Goal: Download file/media

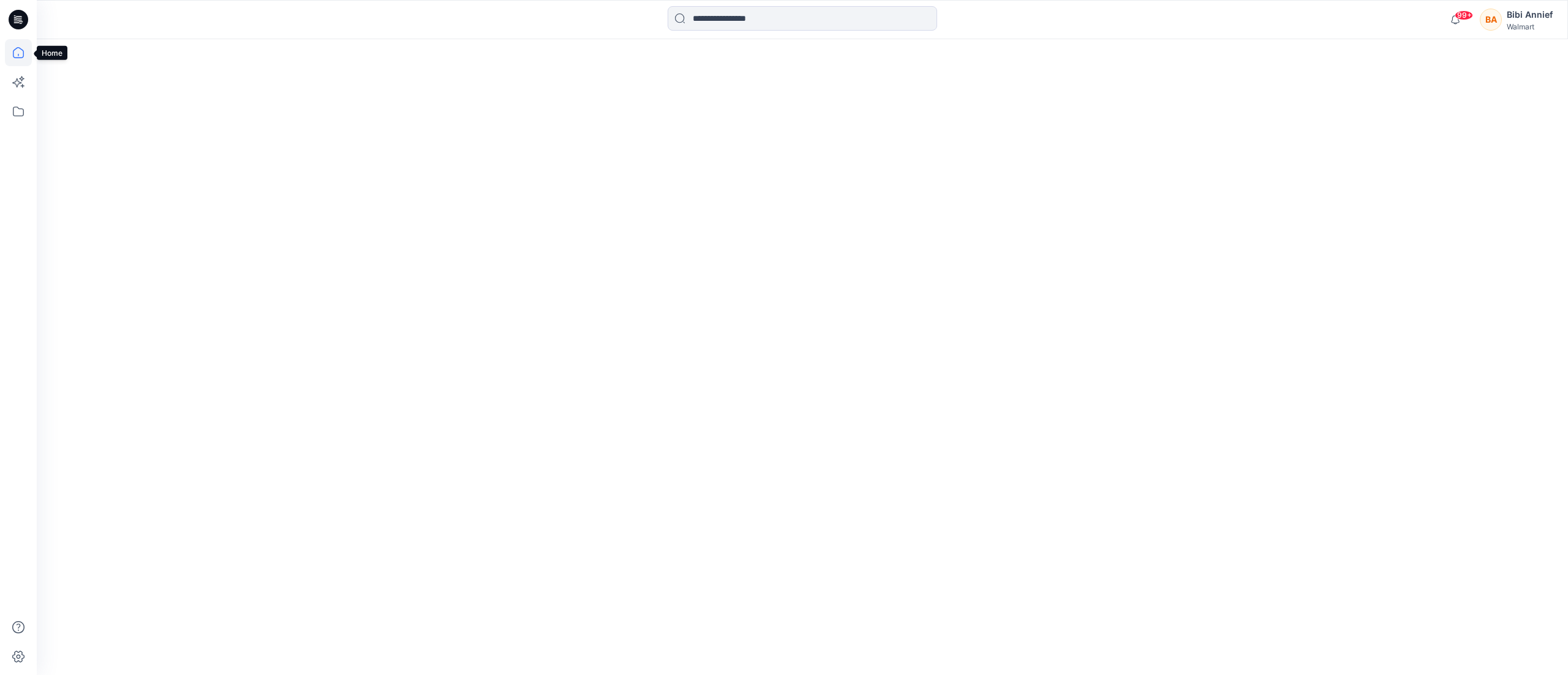
click at [17, 48] on icon at bounding box center [18, 52] width 11 height 11
click at [13, 48] on icon at bounding box center [18, 52] width 27 height 27
click at [18, 109] on icon at bounding box center [18, 111] width 27 height 27
click at [93, 93] on div at bounding box center [116, 95] width 139 height 24
click at [603, 153] on div at bounding box center [802, 357] width 1531 height 636
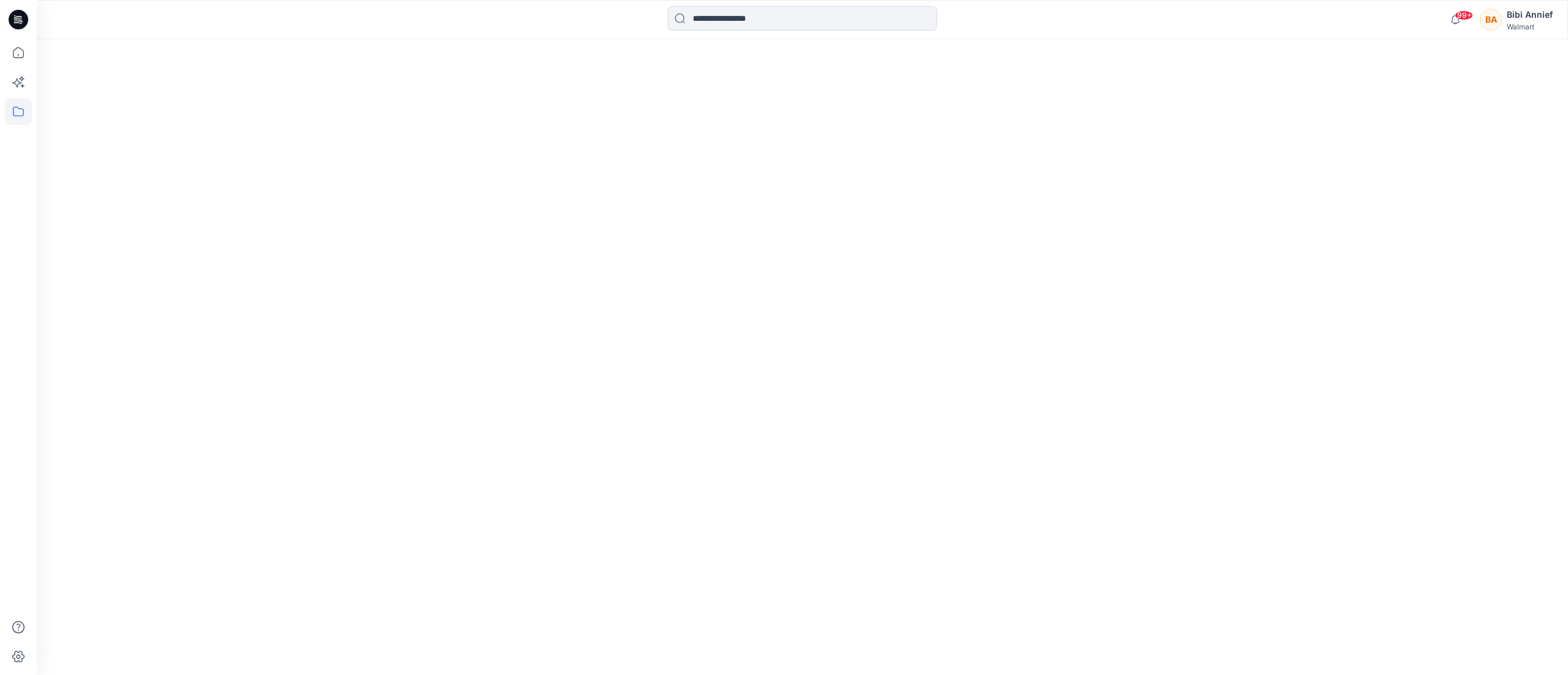
drag, startPoint x: 585, startPoint y: 221, endPoint x: 586, endPoint y: 212, distance: 9.1
click at [586, 218] on div at bounding box center [802, 357] width 1531 height 636
click at [20, 57] on icon at bounding box center [18, 52] width 11 height 11
click at [20, 112] on icon at bounding box center [18, 111] width 27 height 27
click at [77, 83] on div "Folders Folders Collections" at bounding box center [116, 338] width 159 height 675
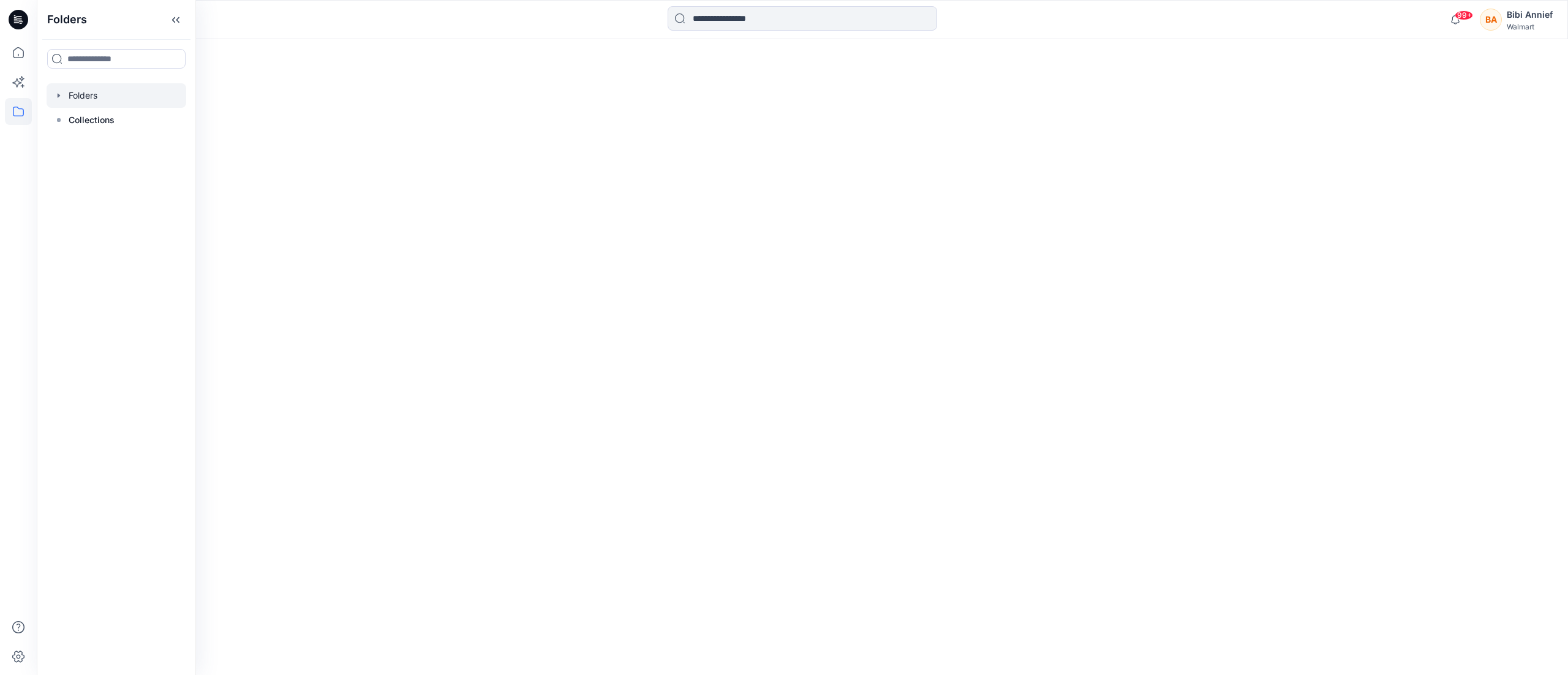
click at [87, 92] on div at bounding box center [116, 95] width 139 height 24
click at [77, 89] on div at bounding box center [116, 95] width 139 height 24
click at [89, 124] on p "Collections" at bounding box center [92, 120] width 46 height 15
click at [96, 87] on div at bounding box center [116, 95] width 139 height 24
click at [889, 310] on div at bounding box center [802, 357] width 1531 height 636
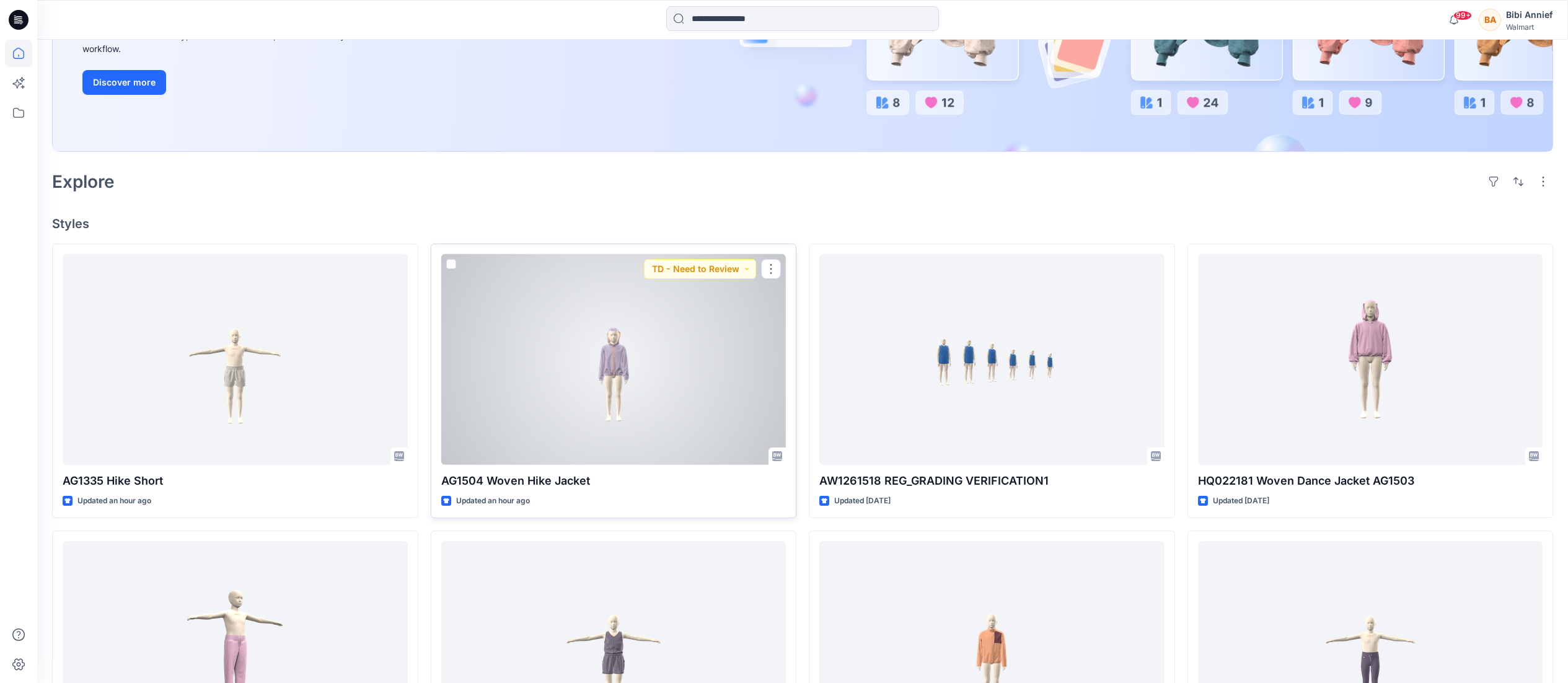
scroll to position [248, 0]
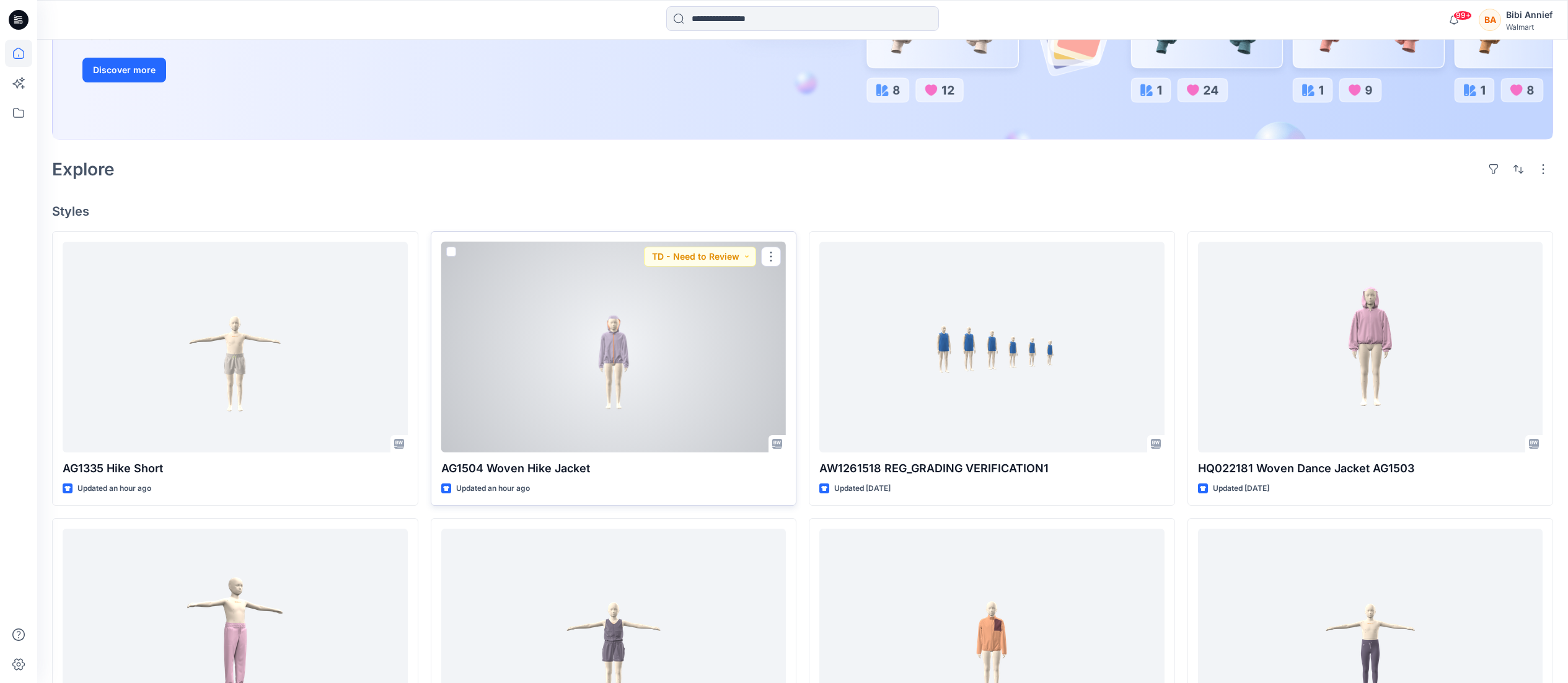
click at [618, 345] on div at bounding box center [614, 347] width 346 height 211
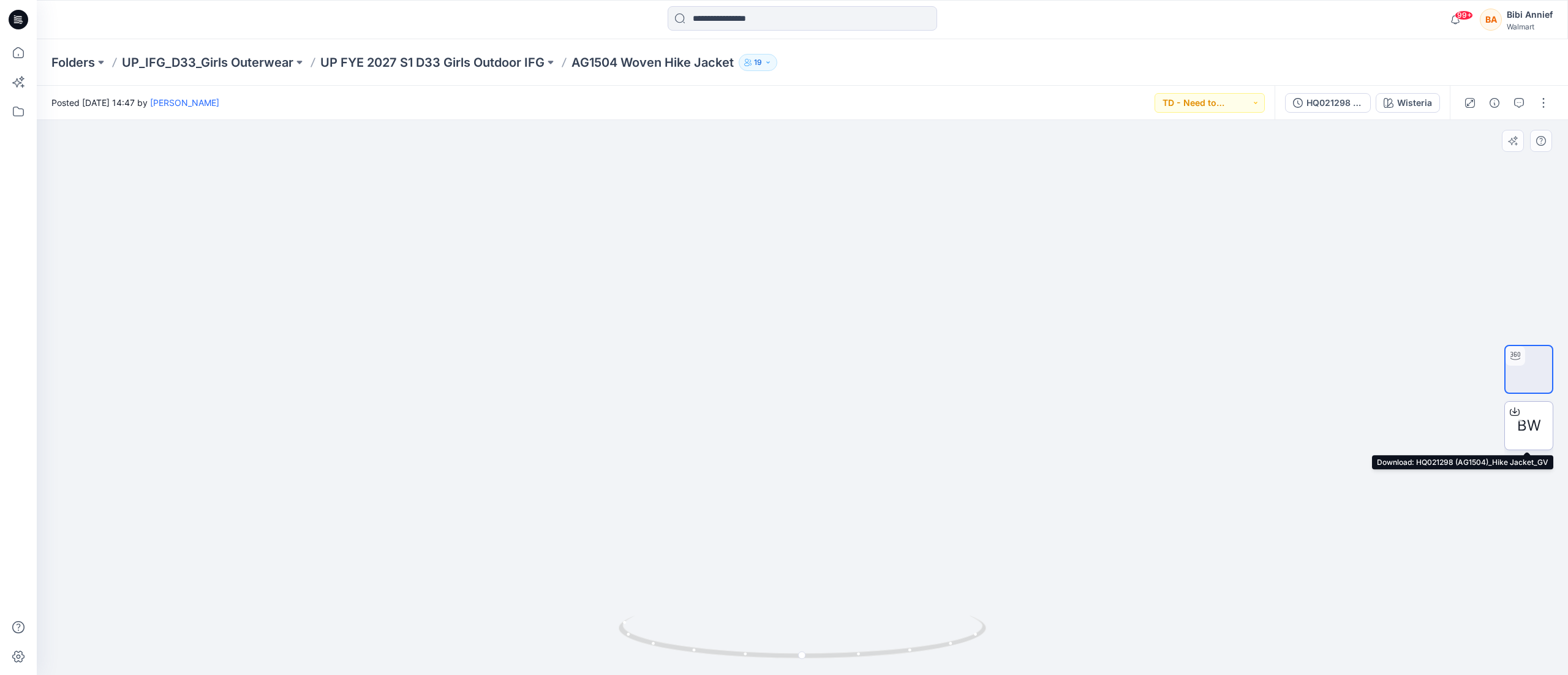
click at [1526, 425] on span "BW" at bounding box center [1529, 425] width 24 height 22
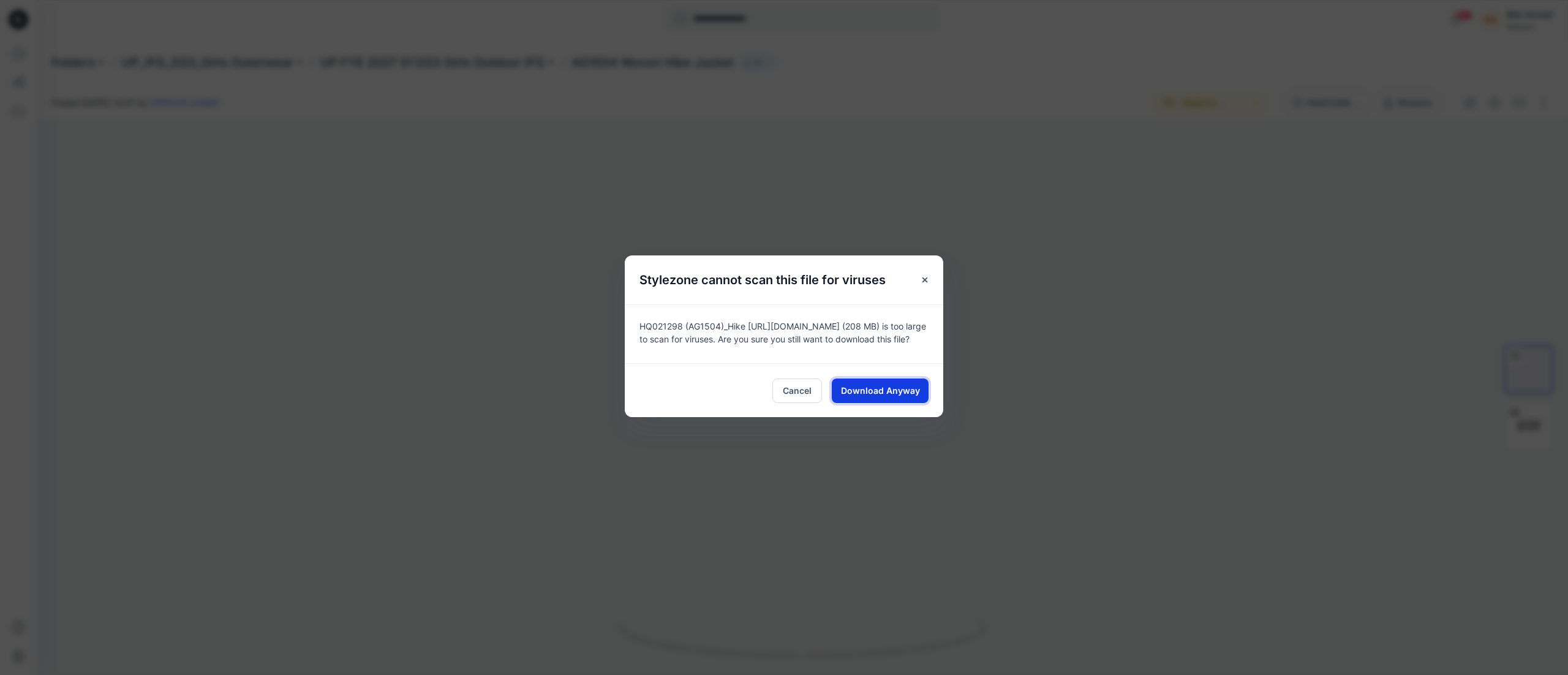
click at [876, 388] on span "Download Anyway" at bounding box center [880, 390] width 79 height 13
